Goal: Transaction & Acquisition: Purchase product/service

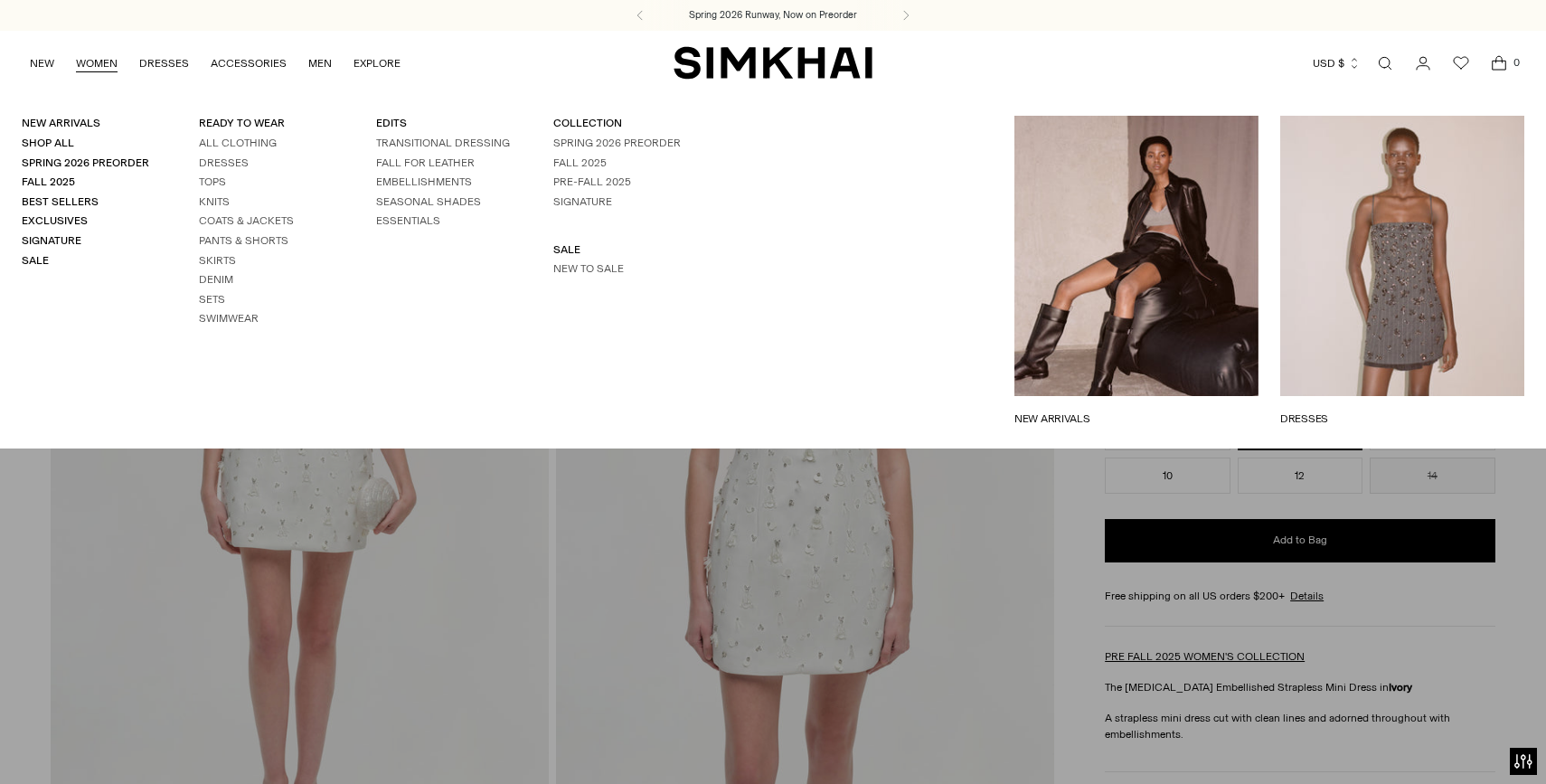
click at [225, 155] on li "Dresses" at bounding box center [265, 163] width 133 height 16
click at [223, 164] on link "Dresses" at bounding box center [223, 162] width 49 height 13
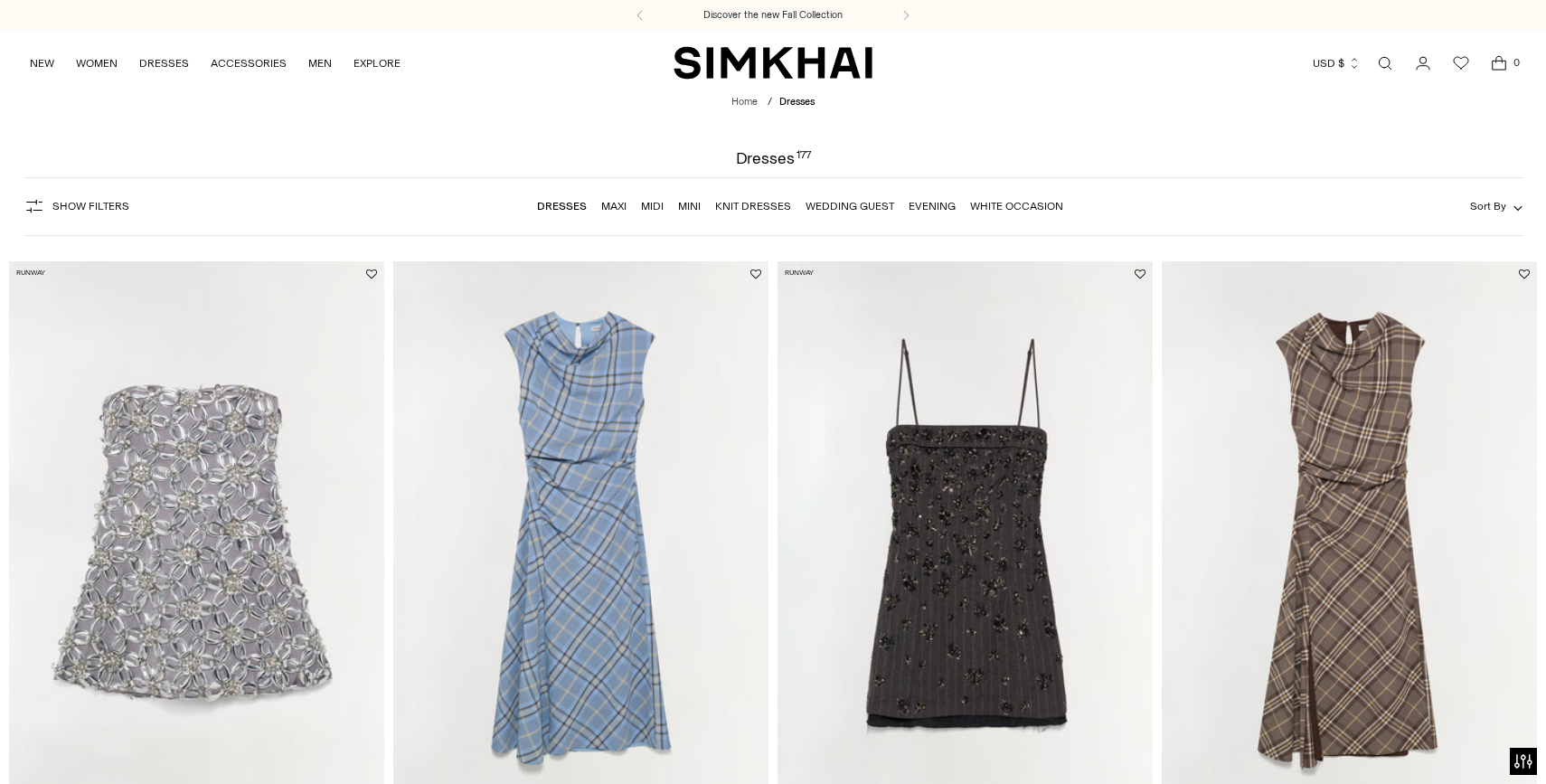
click at [983, 206] on link "White Occasion" at bounding box center [1017, 205] width 93 height 13
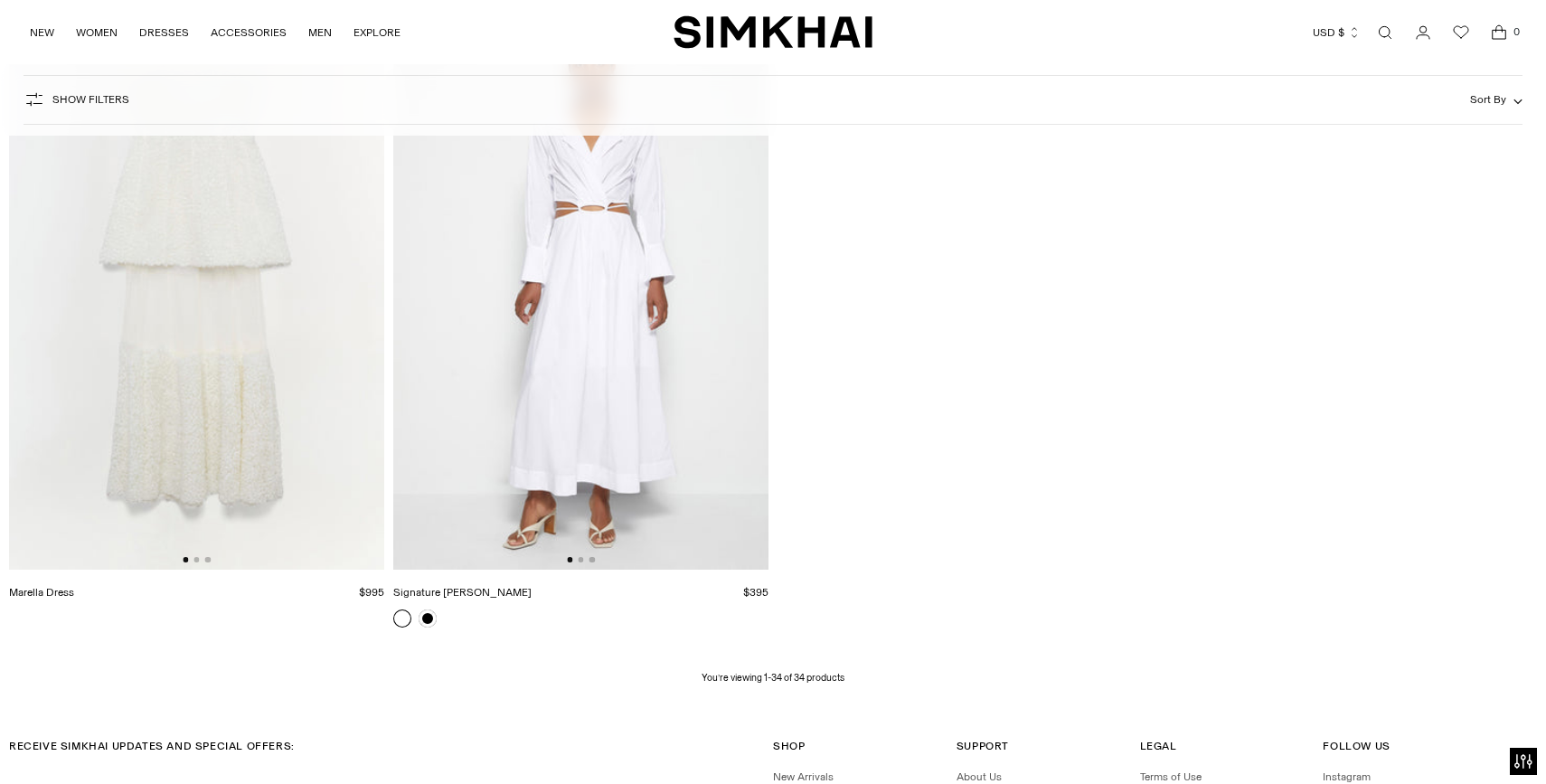
scroll to position [5429, 0]
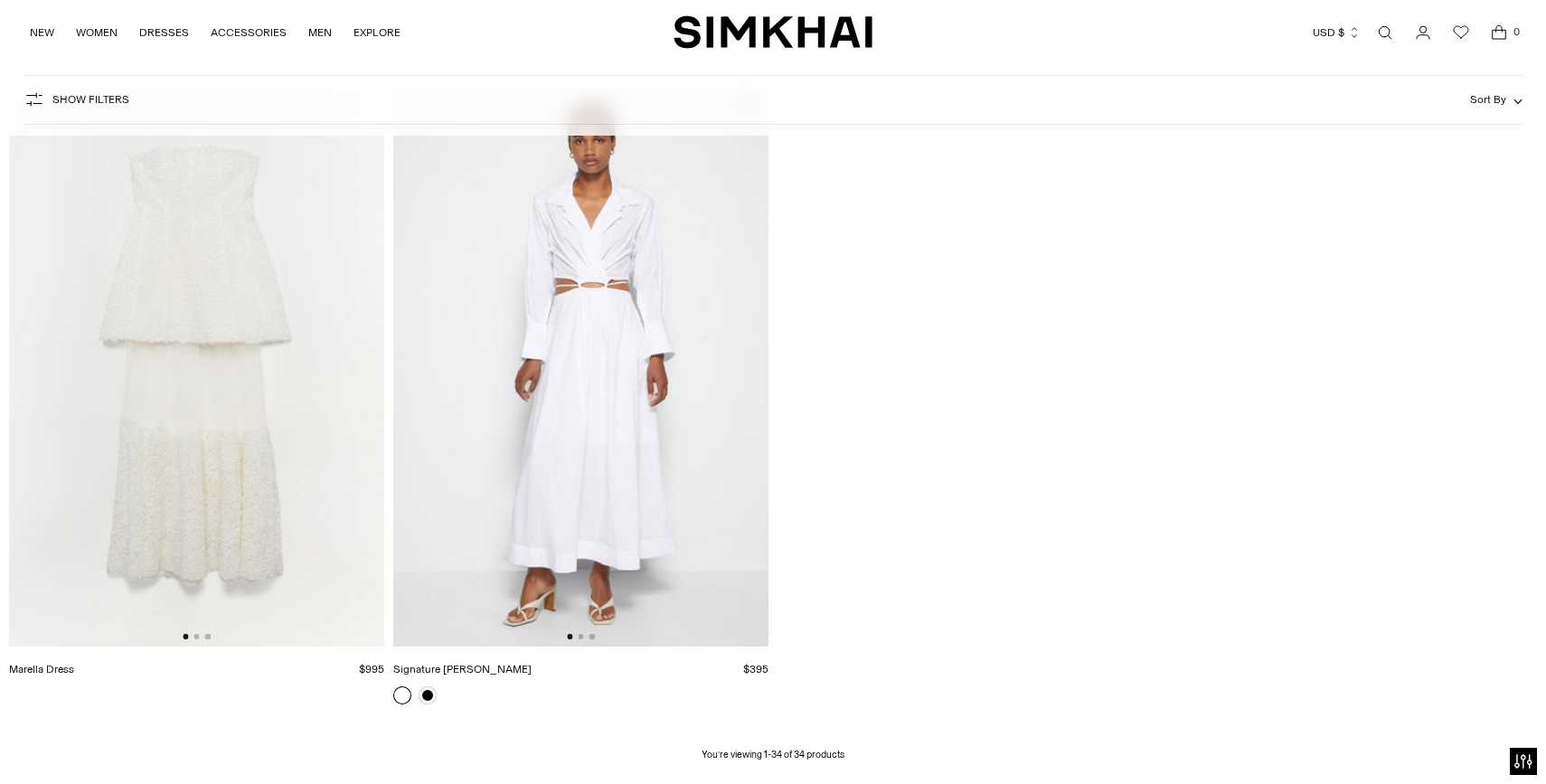
click at [296, 390] on img at bounding box center [197, 365] width 375 height 563
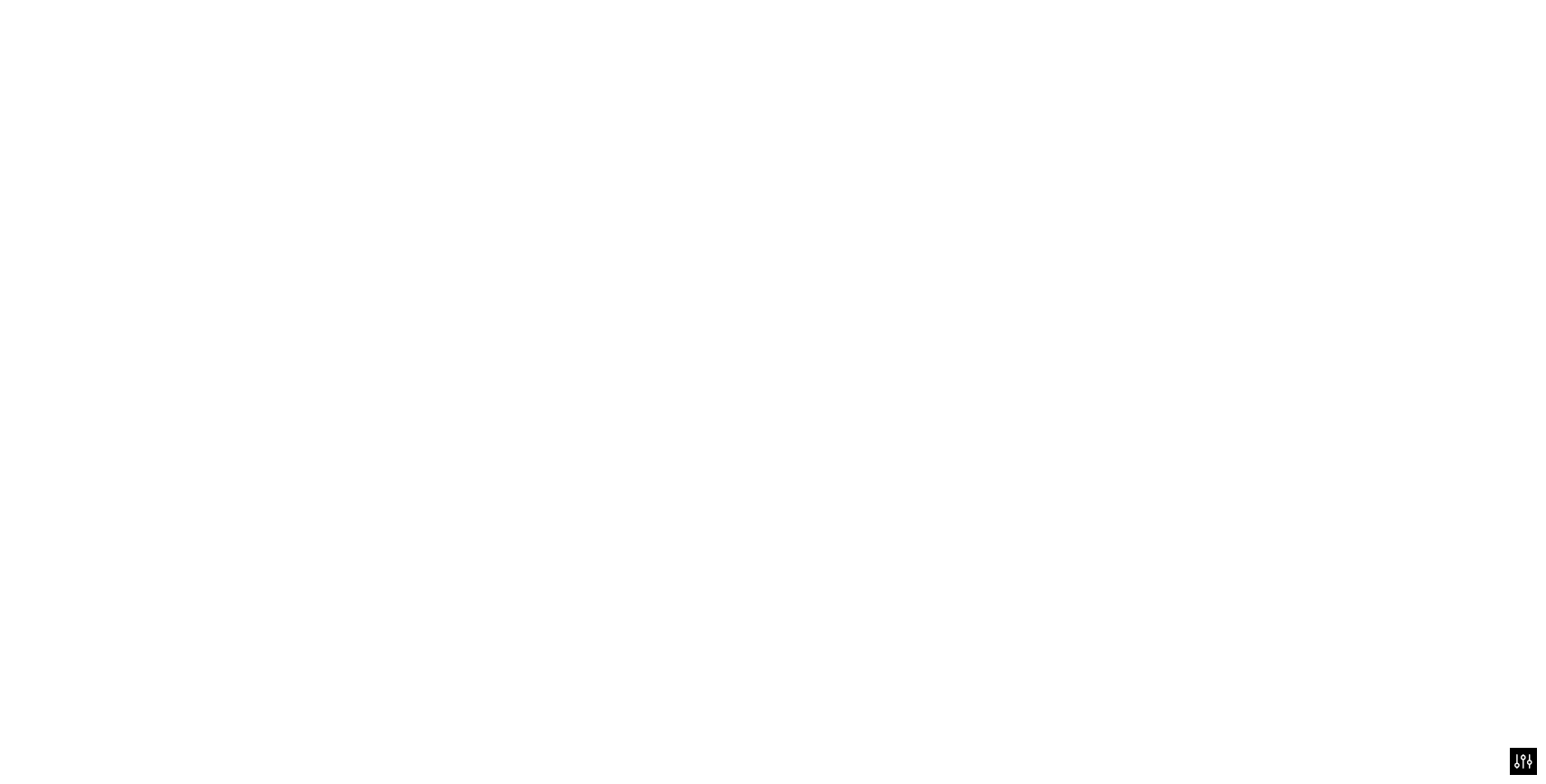
click at [296, 390] on img at bounding box center [197, 365] width 375 height 563
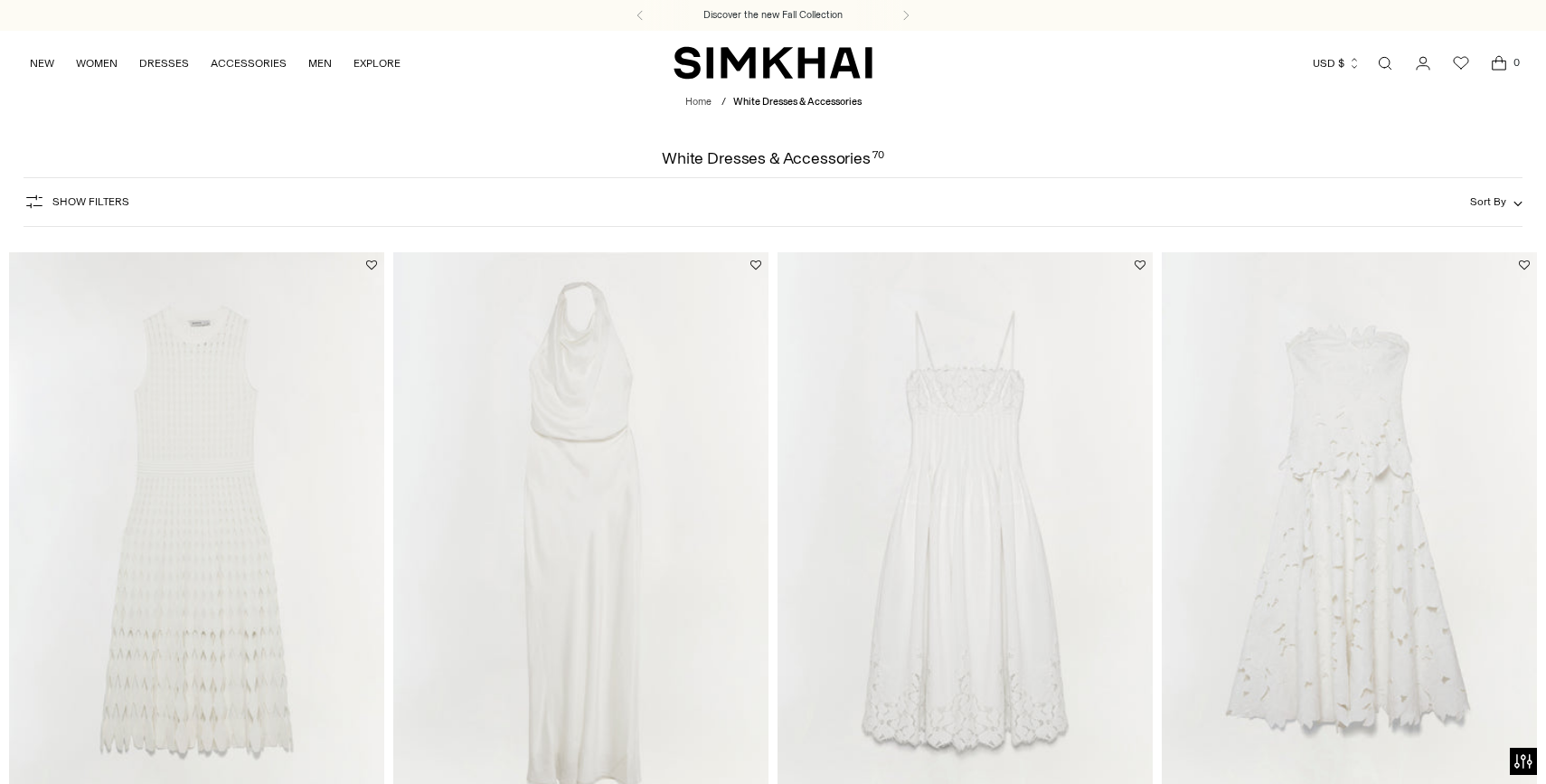
click at [398, 221] on div "Show Filters Show Filters Sort By Recommended Most Popular Newest" at bounding box center [773, 201] width 1501 height 49
click at [103, 212] on button "Show Filters" at bounding box center [76, 200] width 106 height 29
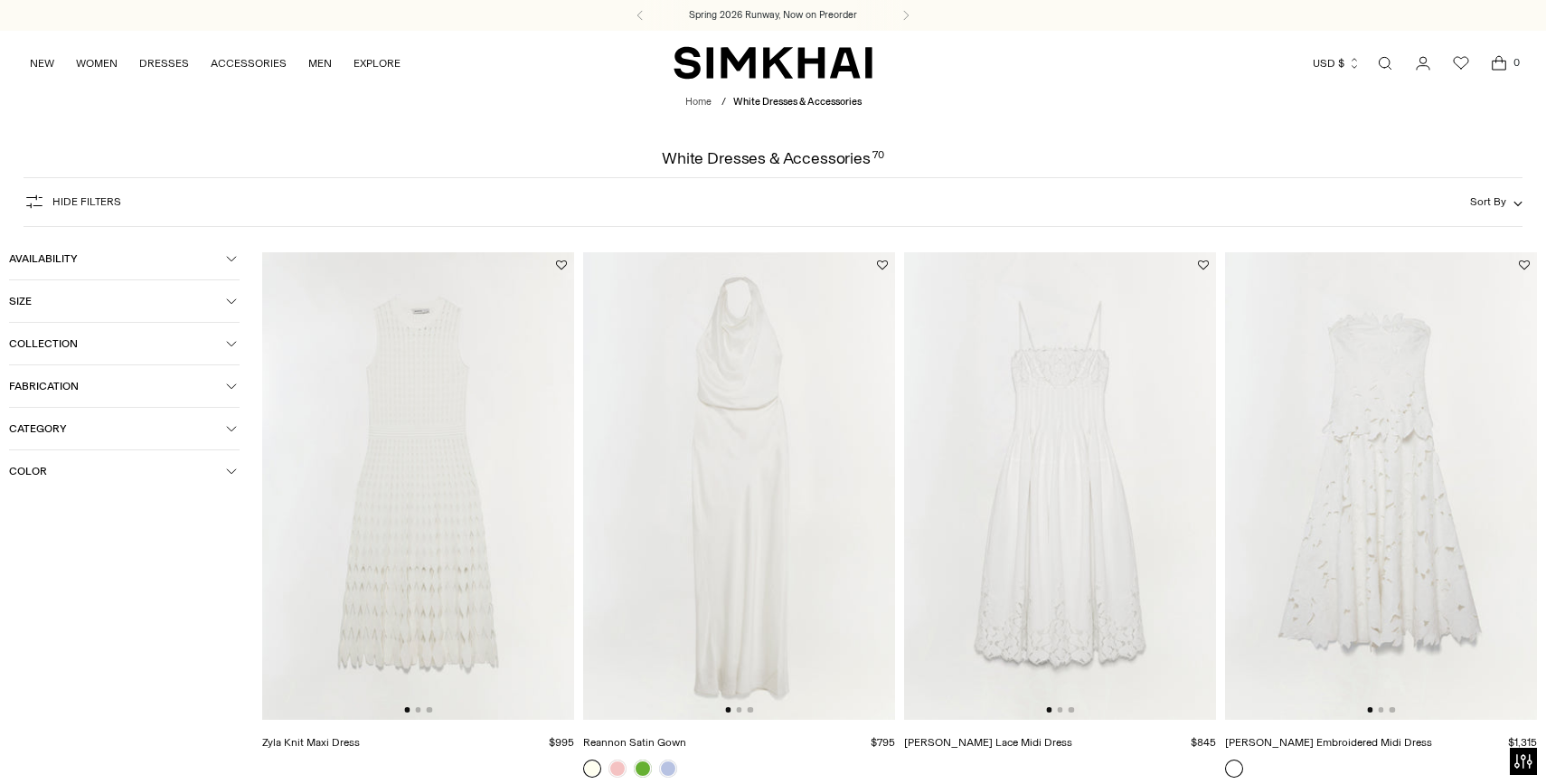
click at [83, 302] on span "Size" at bounding box center [118, 300] width 217 height 13
click at [68, 336] on div "XS" at bounding box center [43, 339] width 69 height 27
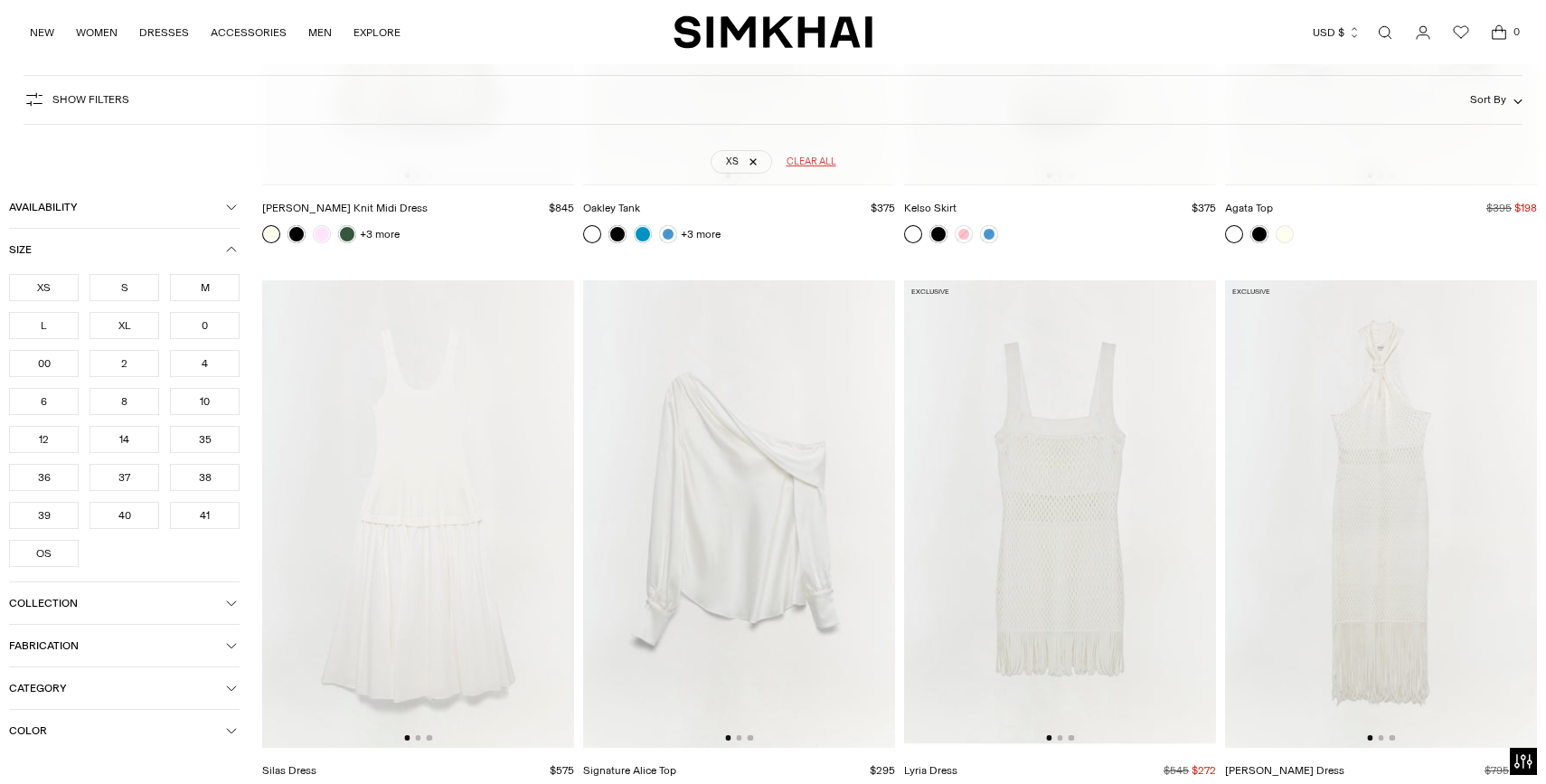
scroll to position [1280, 0]
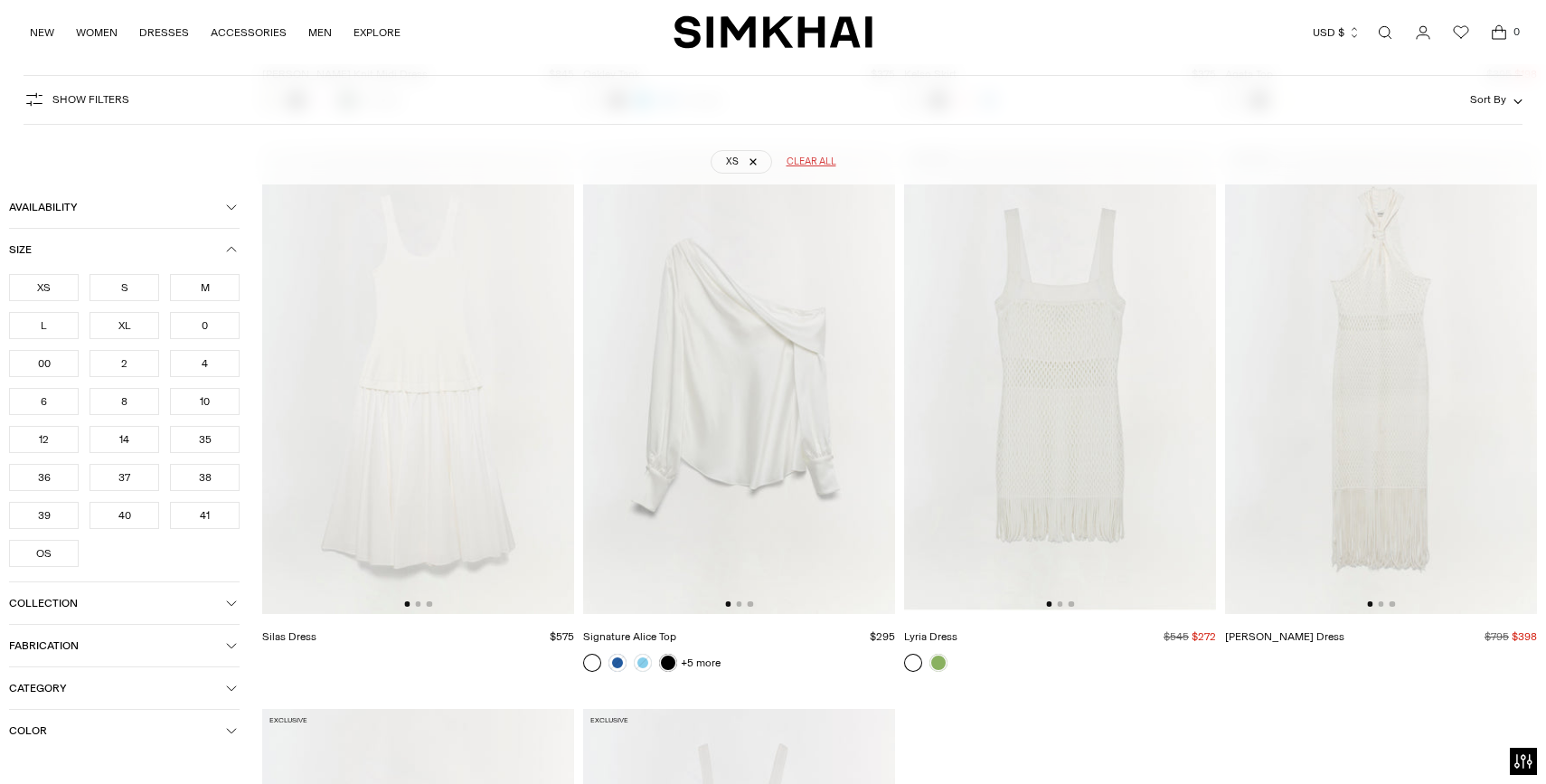
click at [206, 730] on span "Color" at bounding box center [118, 730] width 217 height 13
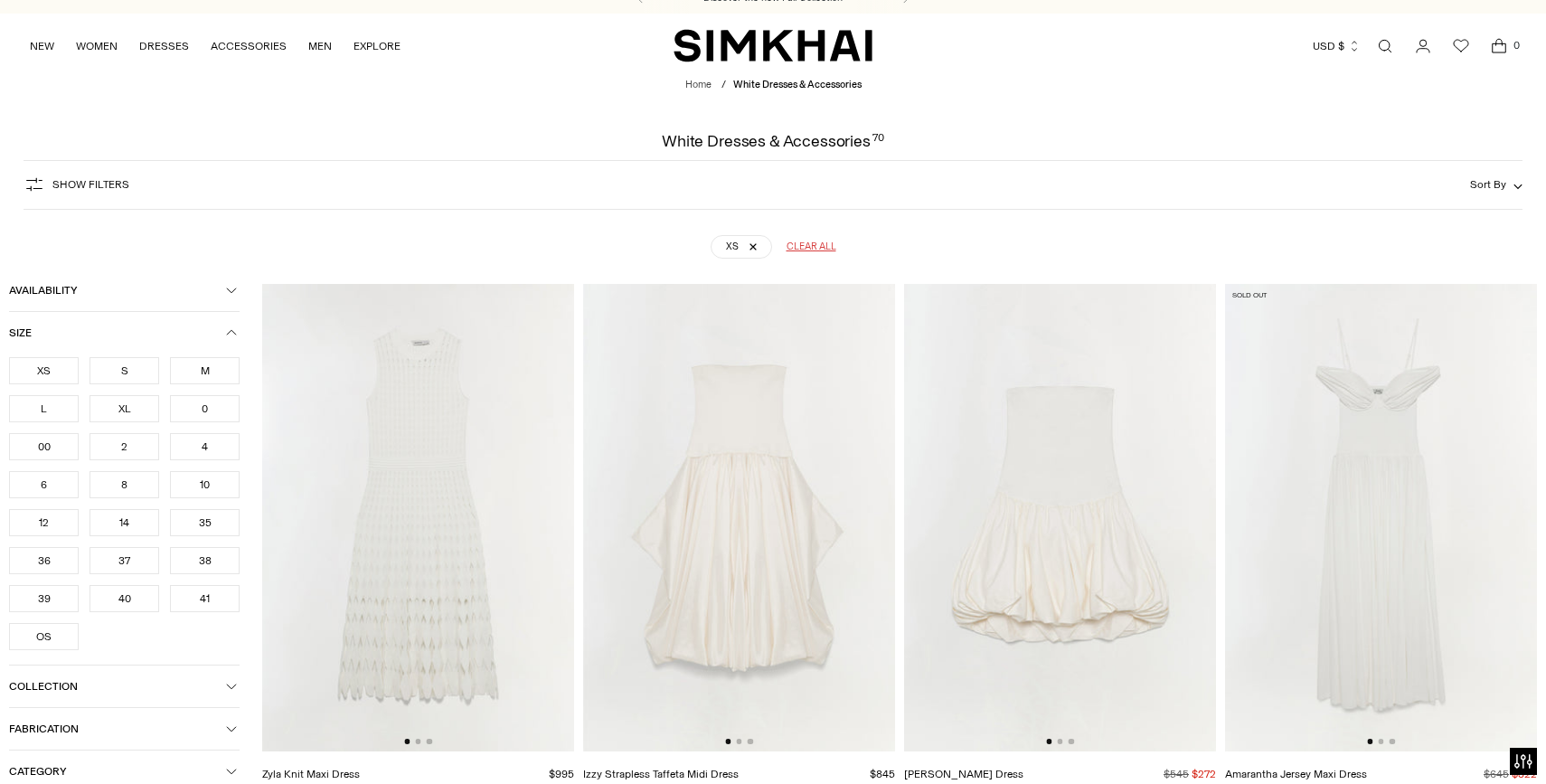
scroll to position [0, 0]
